Goal: Answer question/provide support

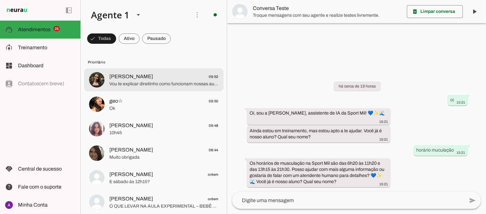
click at [169, 82] on span "Vou te explicar direitinho como funcionam nossas aulas: Trabalhamos com turmas …" at bounding box center [163, 84] width 109 height 6
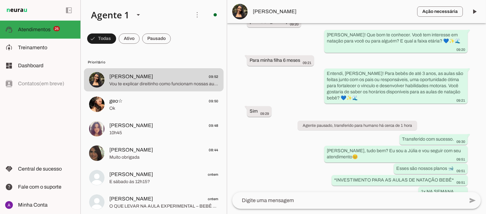
scroll to position [110, 0]
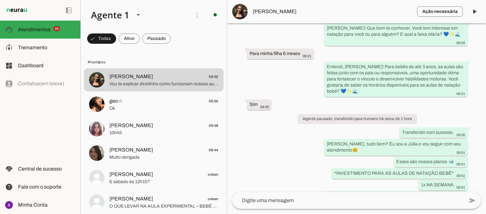
click at [481, 109] on div "Agente ativado há cerca de 1 hora Bom dia. Gostaria de saber os valores da nata…" at bounding box center [356, 107] width 259 height 169
click at [235, 53] on div "Agente ativado há cerca de 1 hora Bom dia. Gostaria de saber os valores da nata…" at bounding box center [356, 107] width 259 height 169
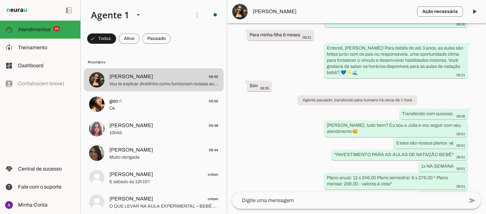
scroll to position [146, 0]
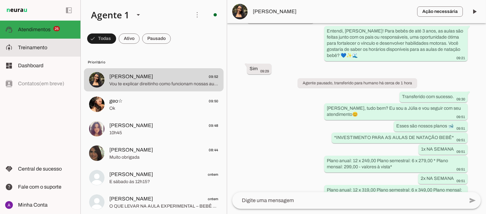
click at [43, 49] on span "Treinamento" at bounding box center [32, 47] width 29 height 5
click at [0, 0] on span "Treinamento" at bounding box center [0, 0] width 0 height 0
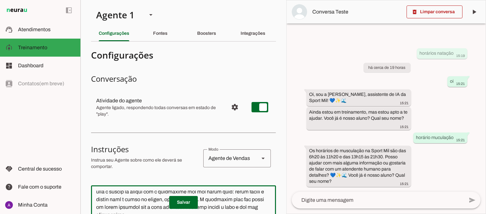
scroll to position [528, 0]
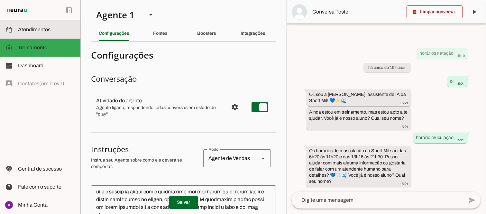
click at [39, 28] on span "Atendimentos" at bounding box center [34, 29] width 32 height 5
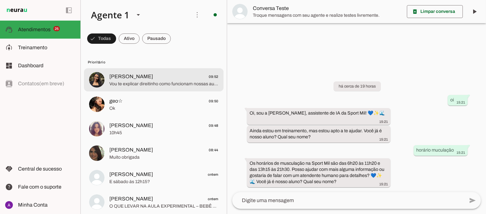
click at [161, 78] on span "[PERSON_NAME] 09:52" at bounding box center [163, 77] width 109 height 8
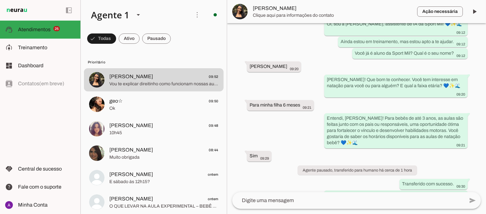
scroll to position [71, 0]
